Goal: Subscribe to service/newsletter

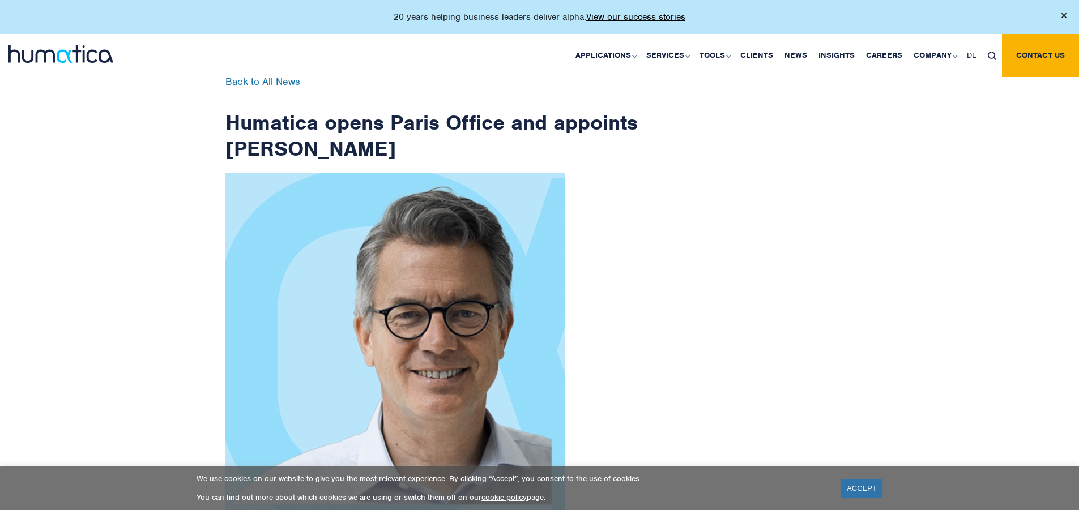
scroll to position [1807, 0]
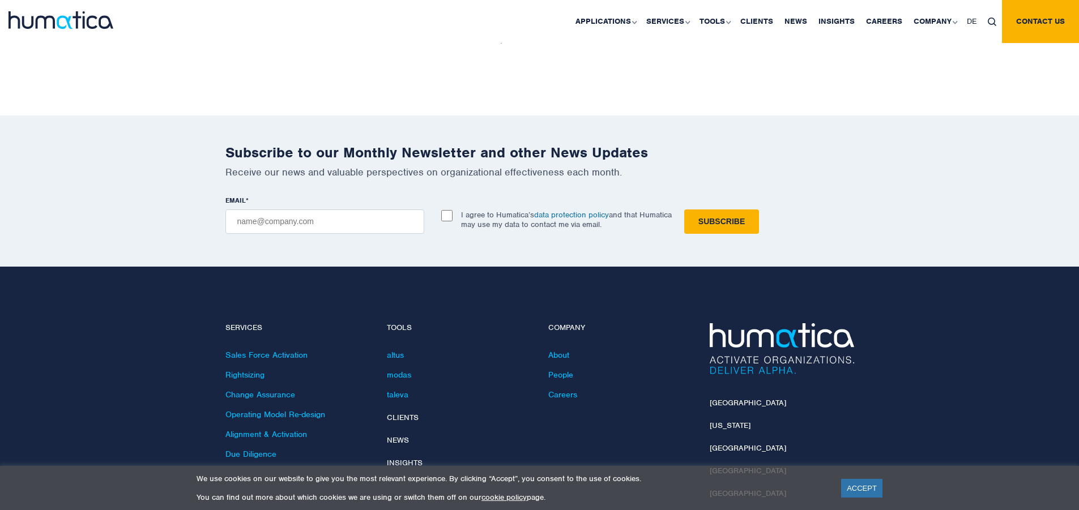
checkbox input "true"
type input "[EMAIL_ADDRESS][DOMAIN_NAME]"
click at [684, 210] on input "Subscribe" at bounding box center [721, 222] width 75 height 24
